Goal: Check status: Check status

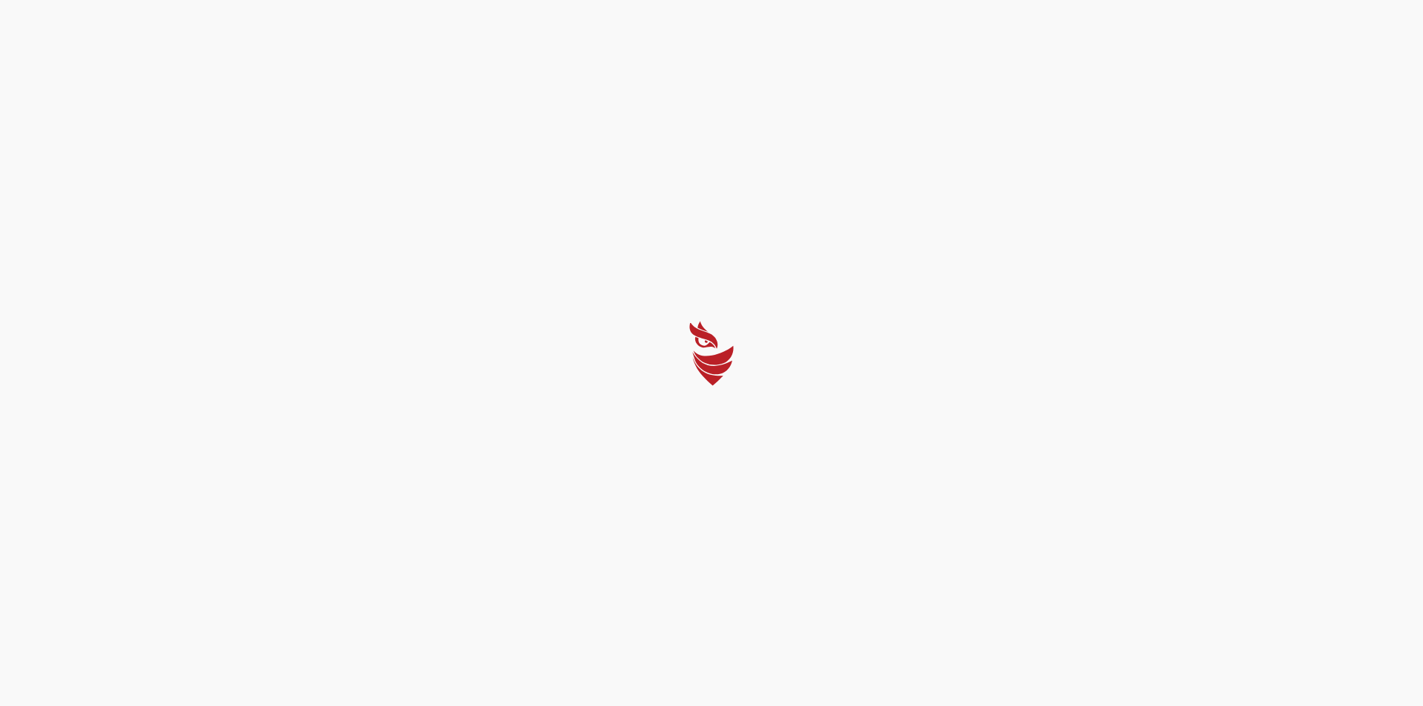
click at [725, 486] on div at bounding box center [711, 353] width 1423 height 706
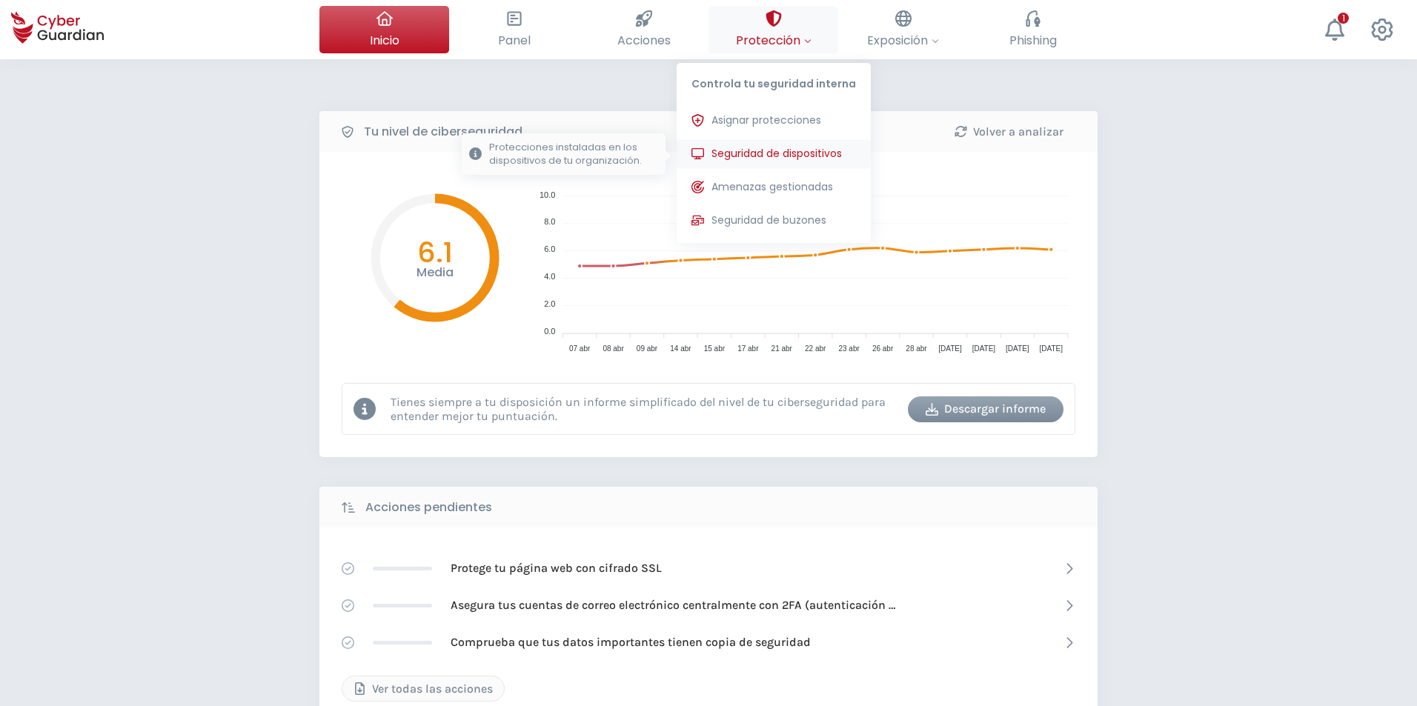
click at [768, 158] on span "Seguridad de dispositivos" at bounding box center [776, 154] width 130 height 16
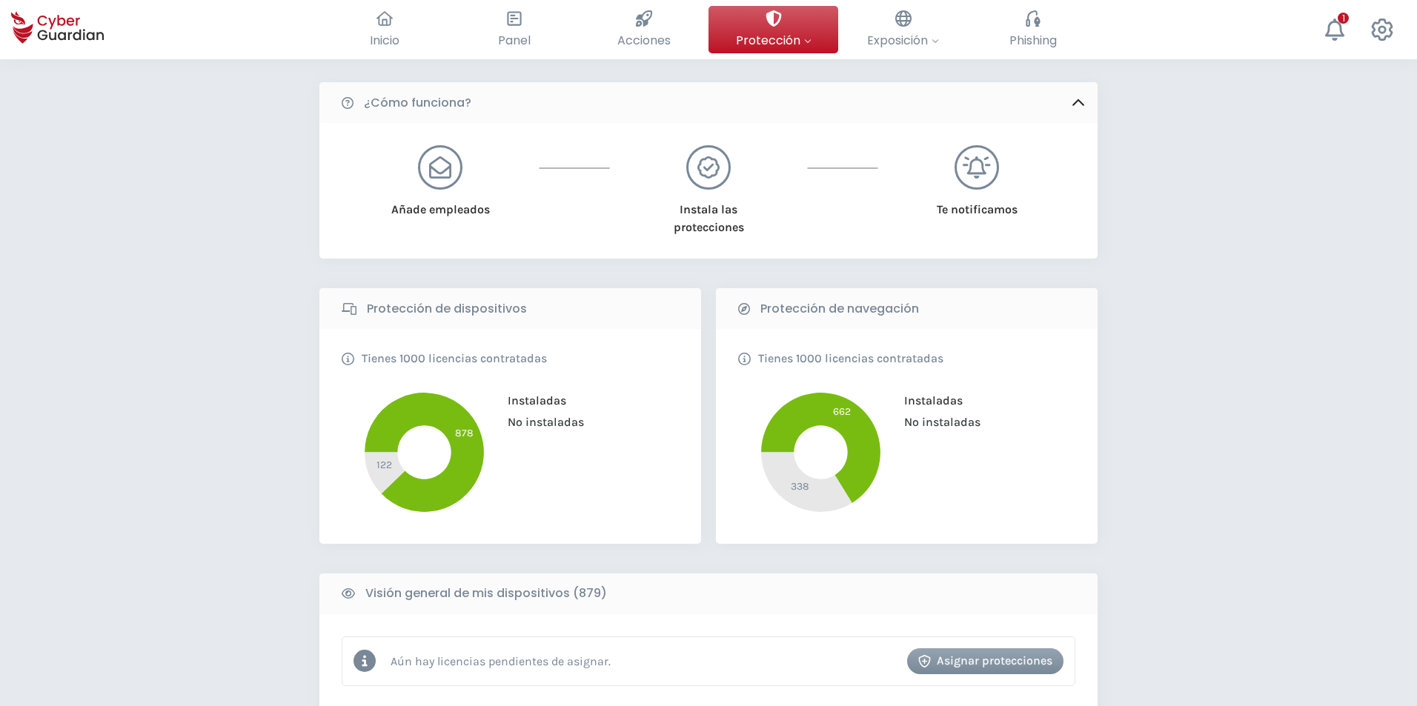
scroll to position [296, 0]
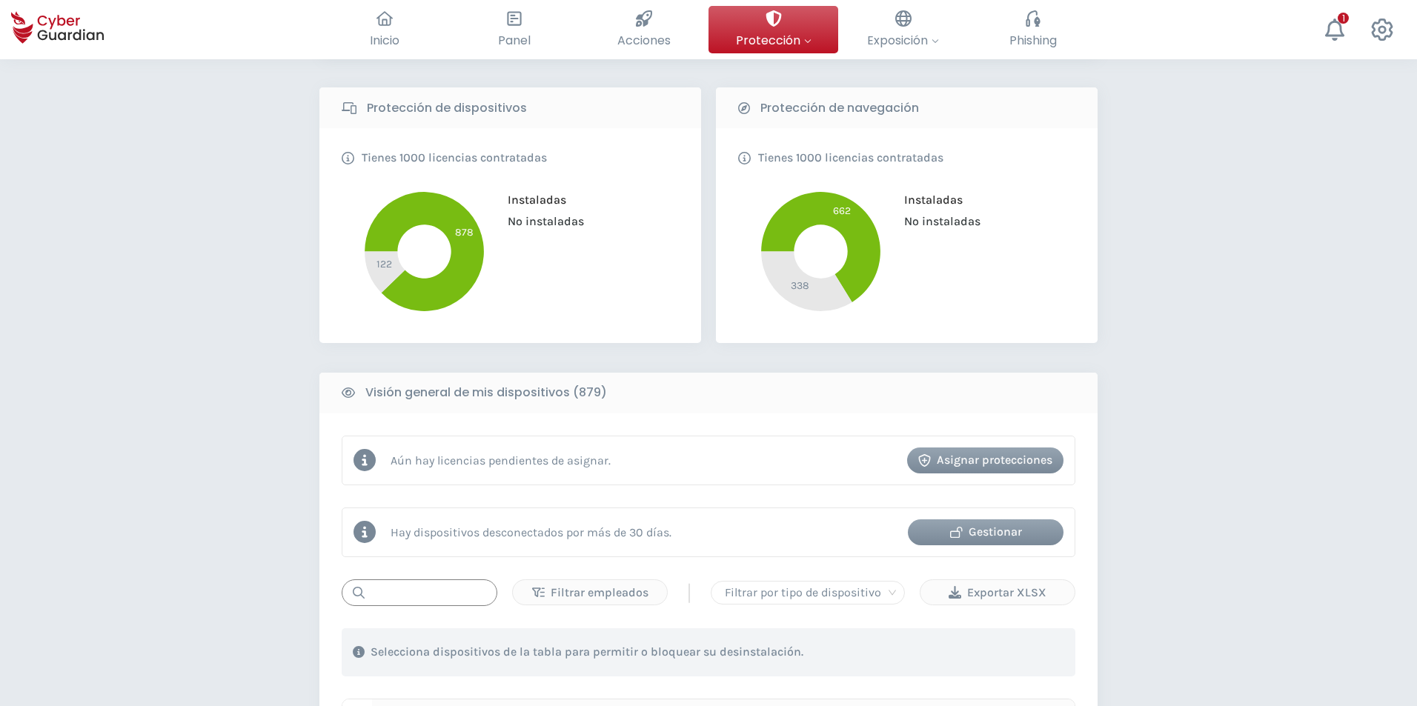
click at [406, 593] on input "text" at bounding box center [420, 592] width 156 height 27
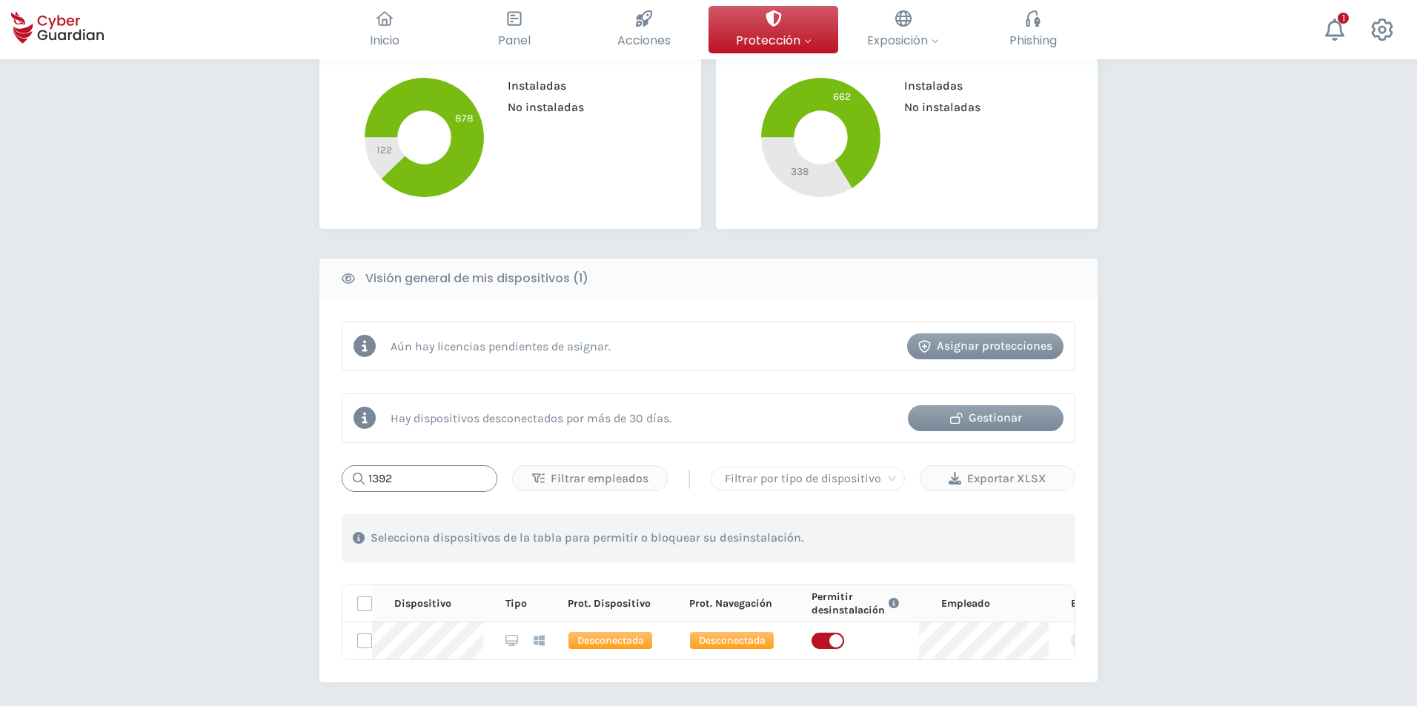
scroll to position [593, 0]
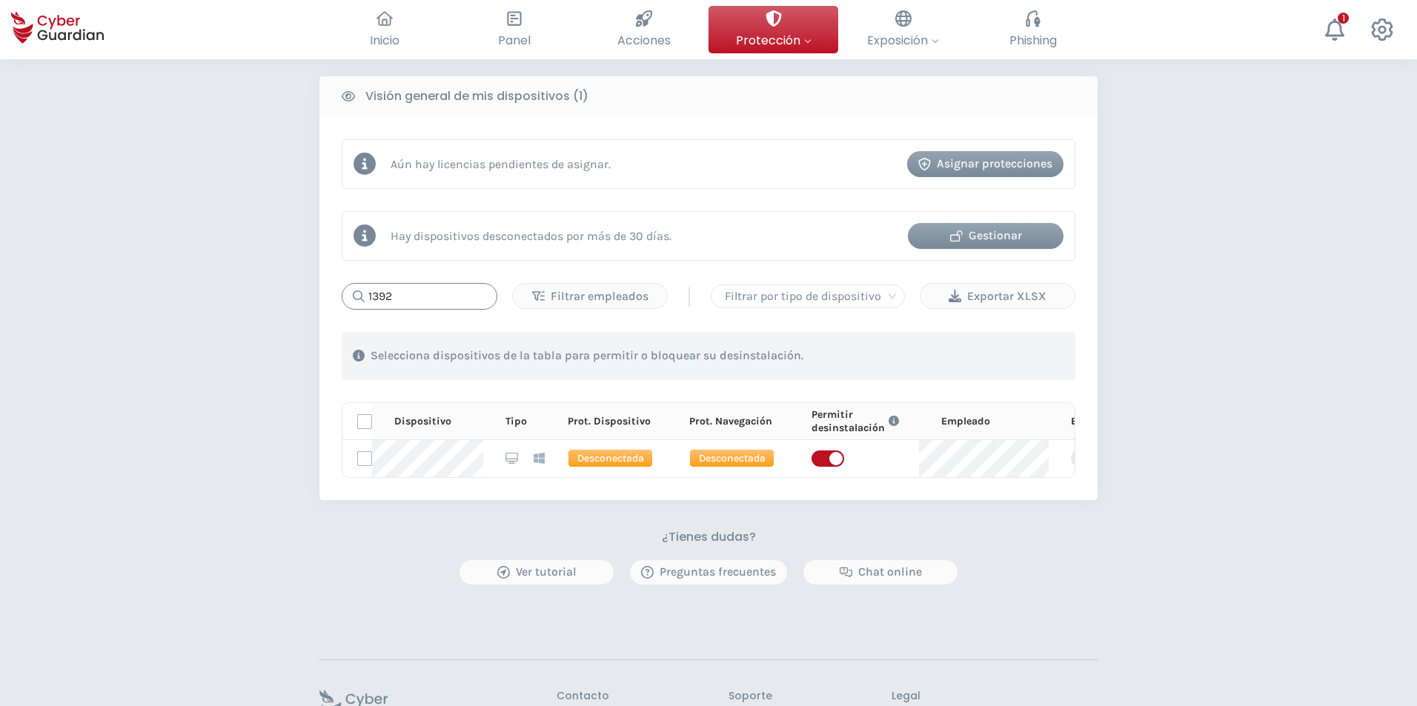
type input "1392"
